Goal: Transaction & Acquisition: Book appointment/travel/reservation

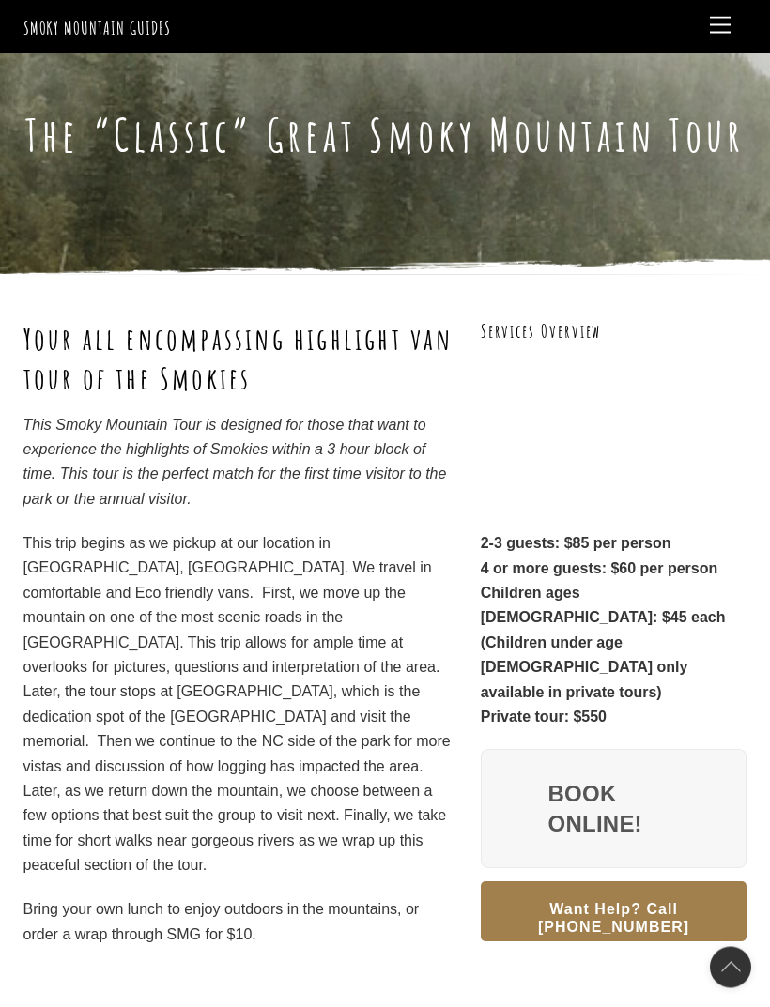
scroll to position [20, 0]
click at [547, 749] on link "Book Online!" at bounding box center [614, 808] width 267 height 119
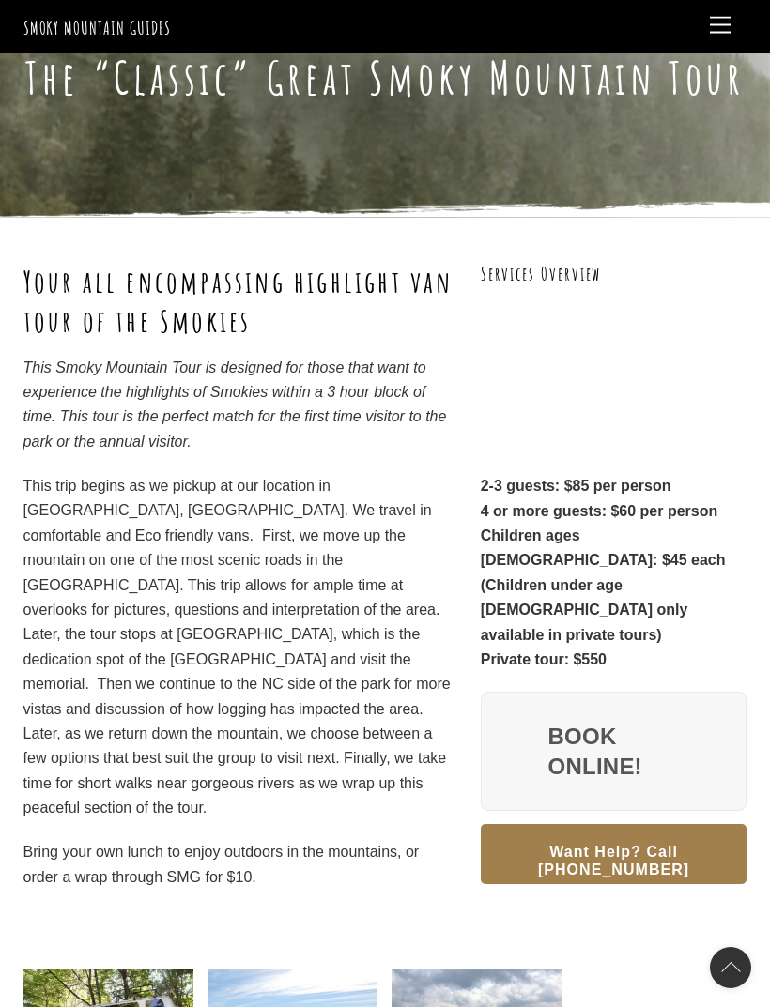
scroll to position [80, 0]
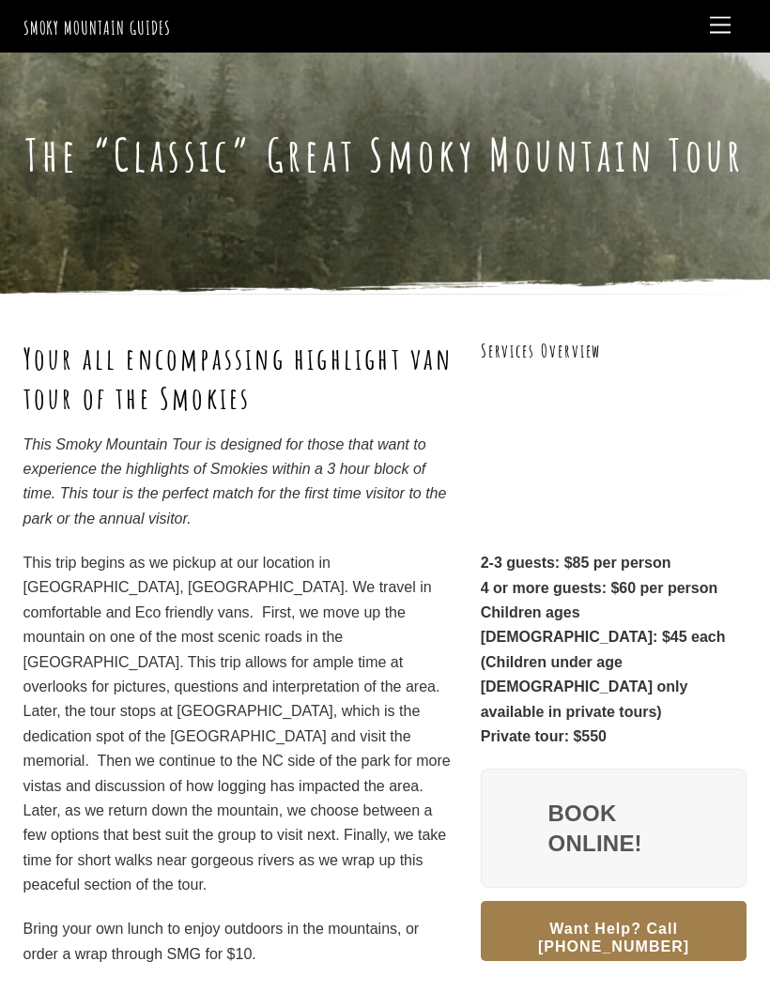
click at [190, 917] on p "Bring your own lunch to enjoy outdoors in the mountains, or order a wrap throug…" at bounding box center [240, 942] width 434 height 50
click at [738, 28] on link "Menu" at bounding box center [720, 26] width 38 height 37
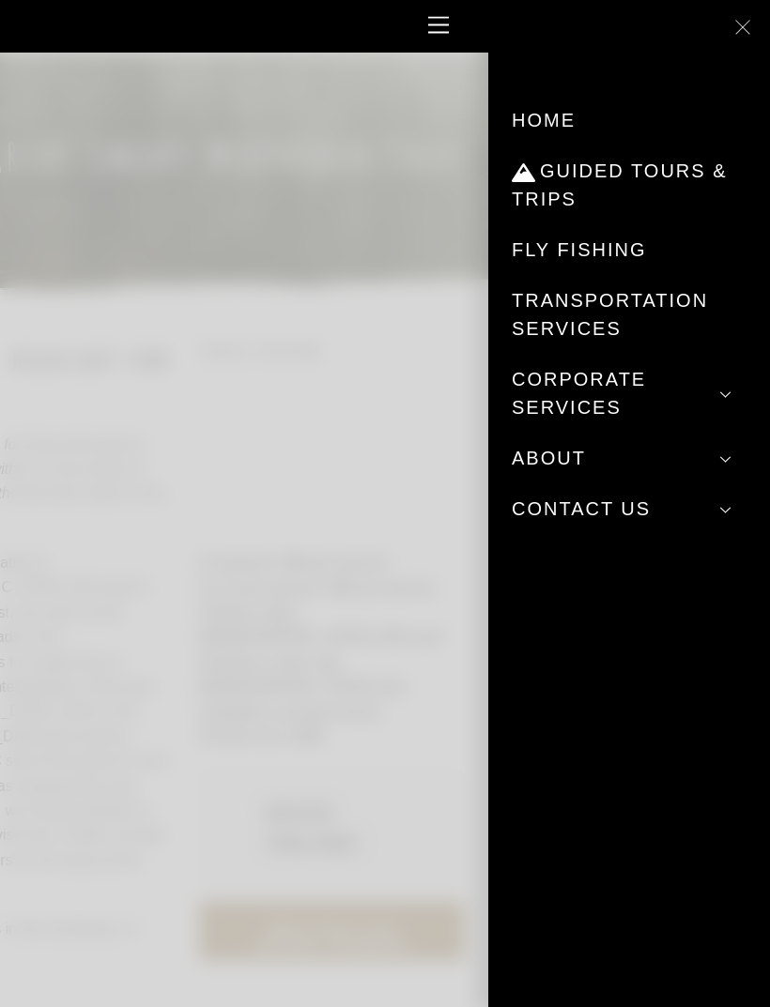
click at [534, 104] on link "Home" at bounding box center [628, 120] width 235 height 51
click at [566, 177] on link "Guided Tours & Trips" at bounding box center [628, 184] width 235 height 79
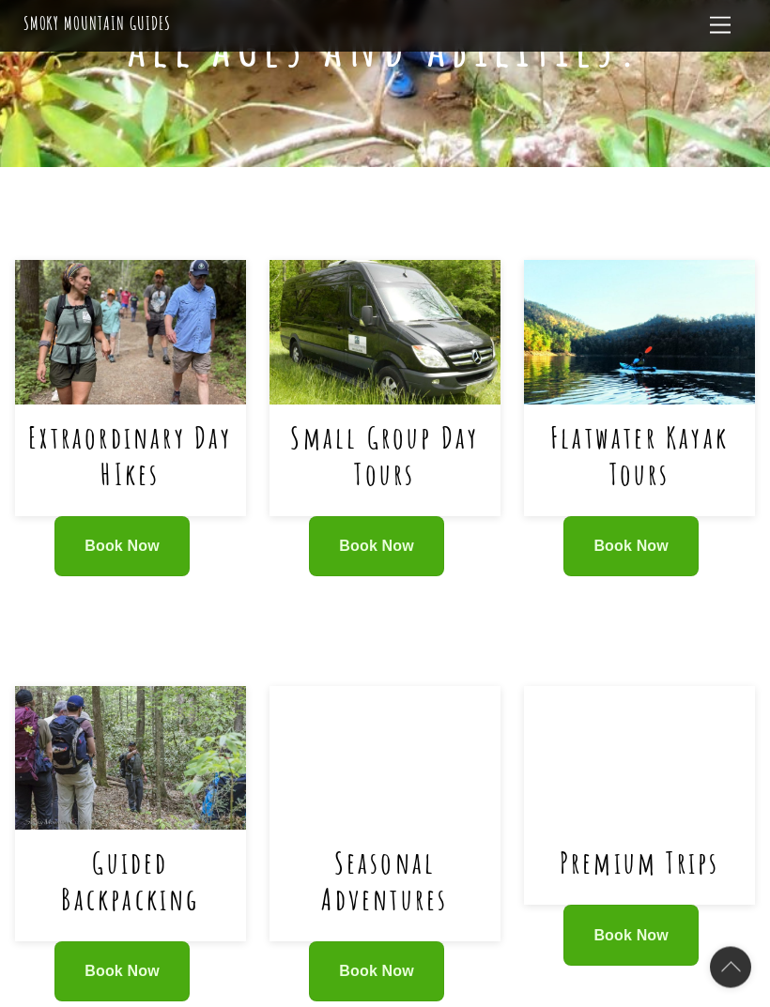
scroll to position [842, 0]
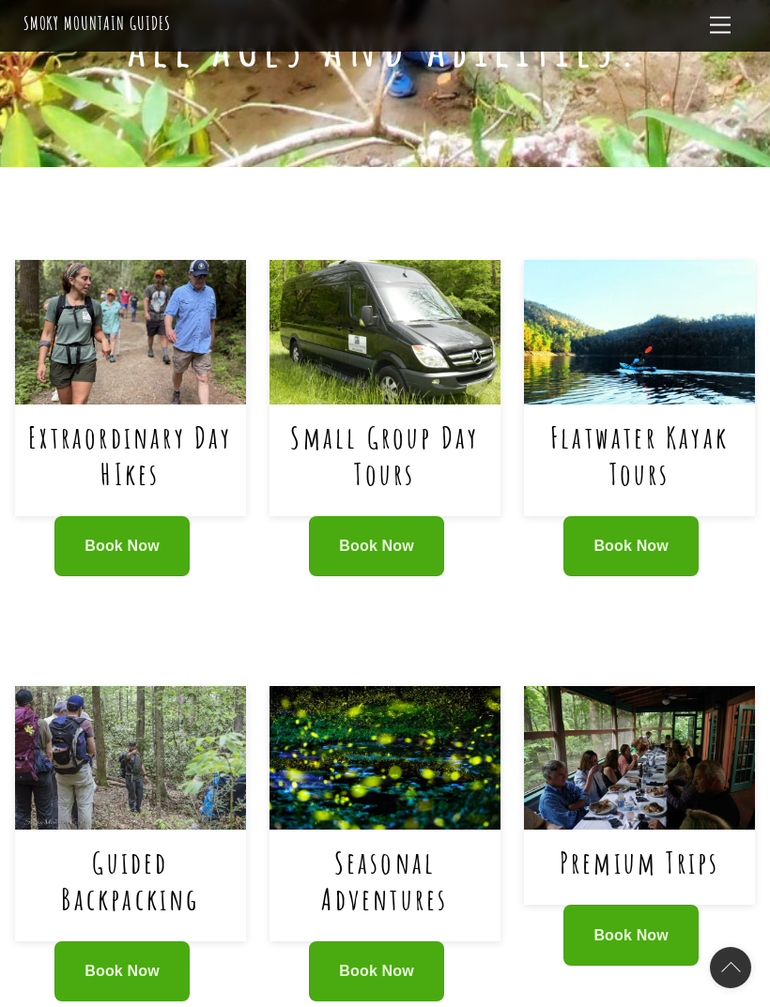
click at [371, 538] on span "Book Now" at bounding box center [376, 546] width 75 height 17
